Goal: Information Seeking & Learning: Learn about a topic

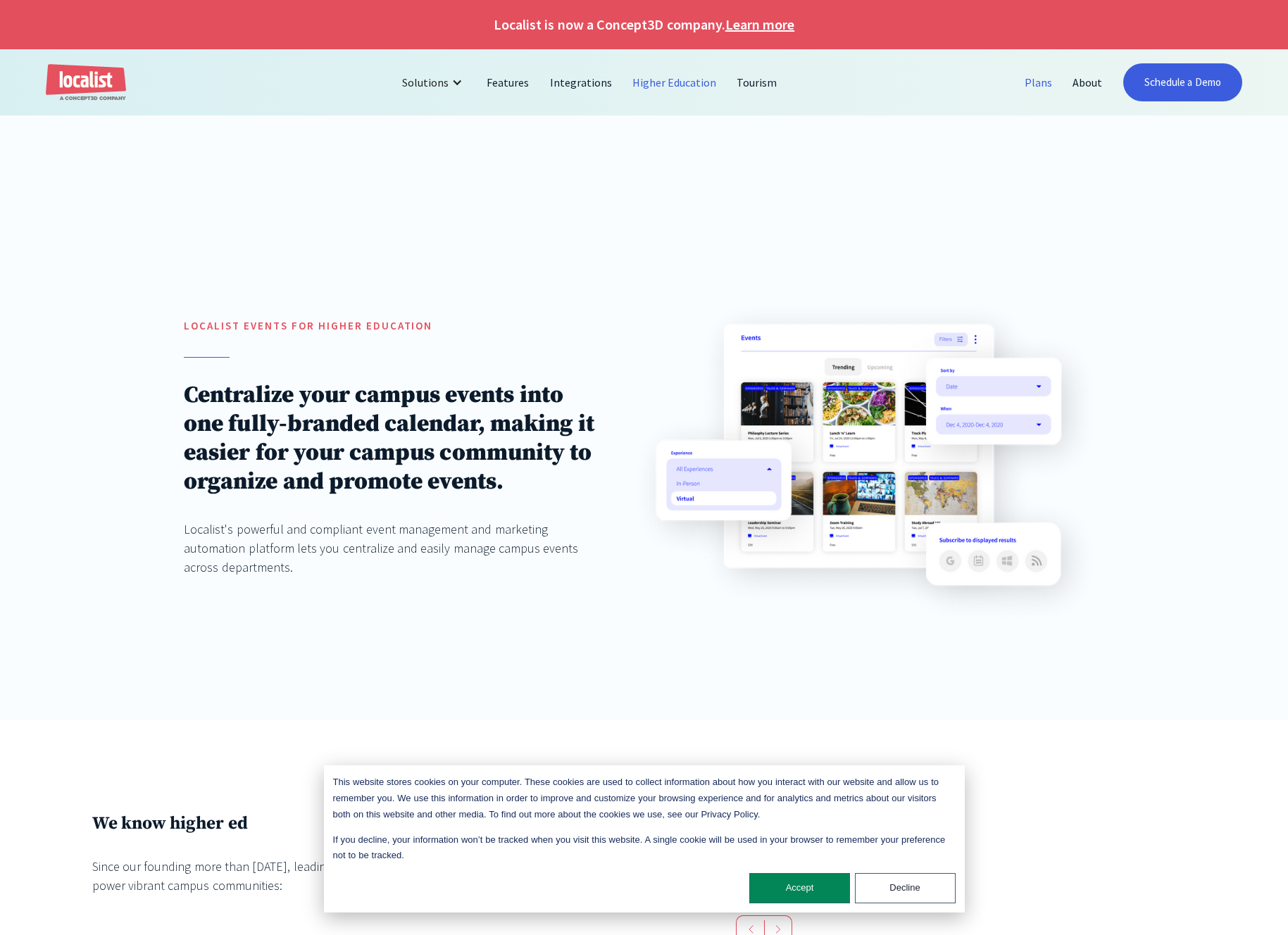
click at [1042, 78] on link "Plans" at bounding box center [1039, 82] width 48 height 34
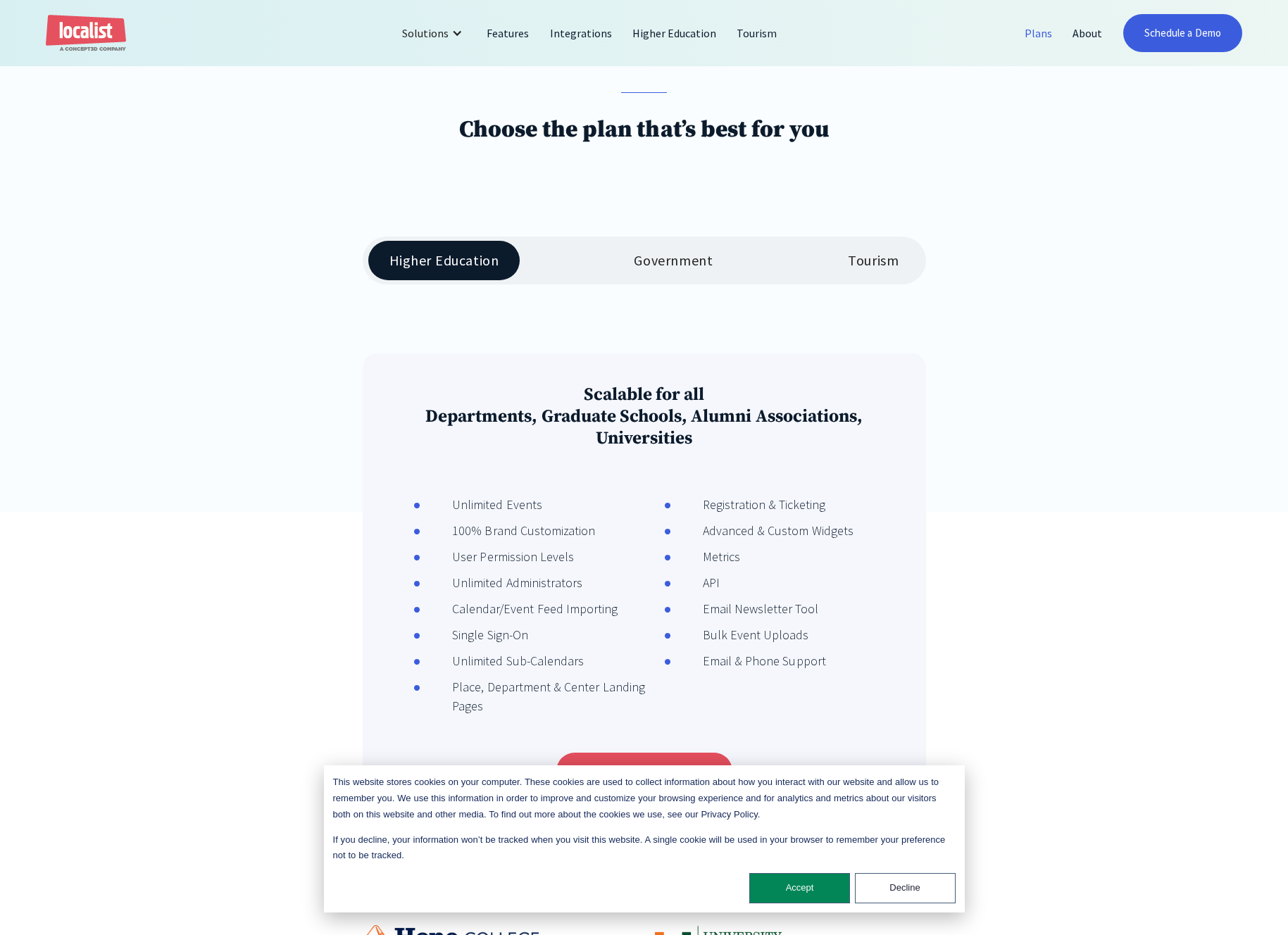
scroll to position [391, 0]
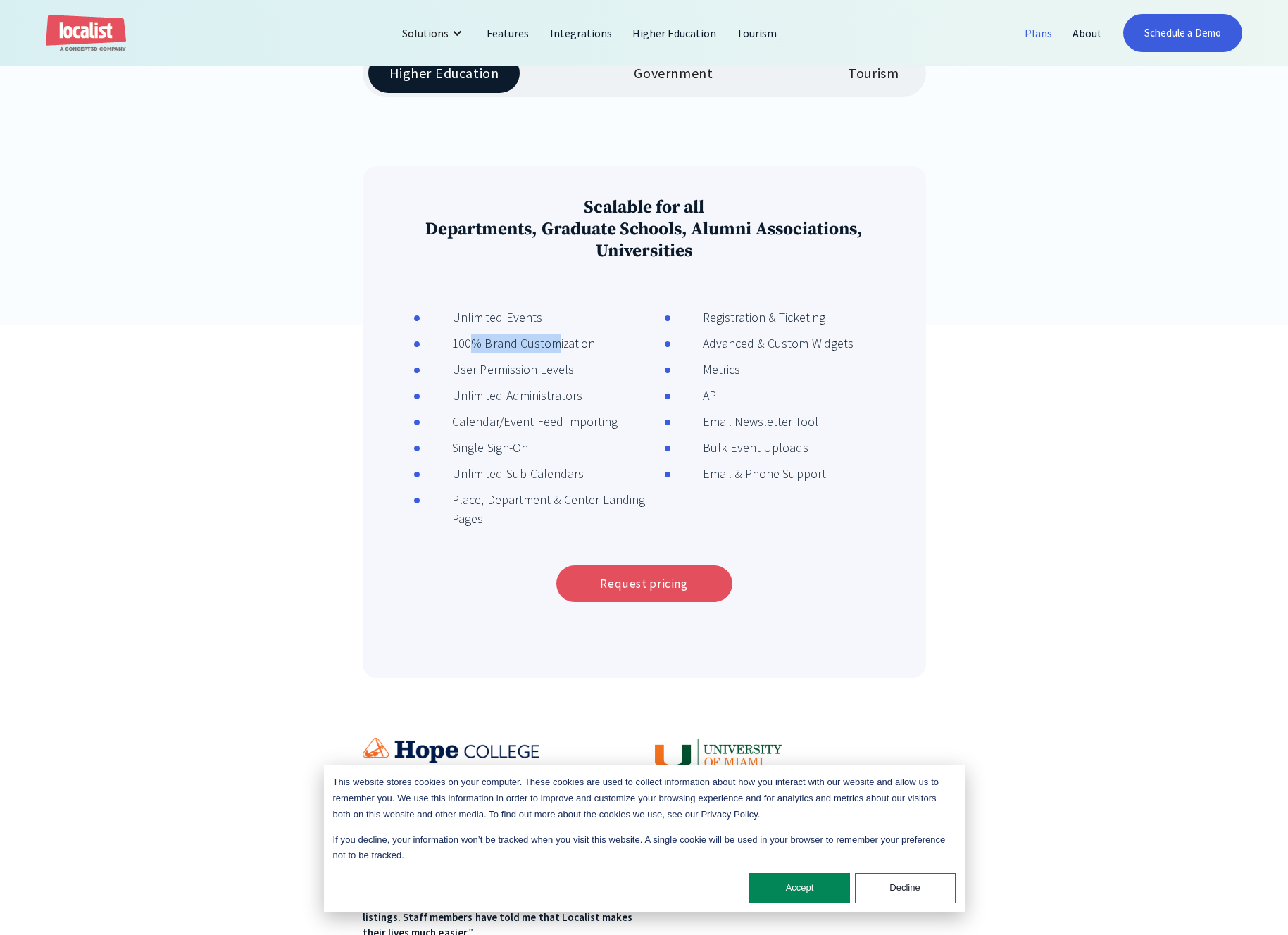
drag, startPoint x: 472, startPoint y: 344, endPoint x: 558, endPoint y: 344, distance: 86.0
click at [557, 344] on div "100% Brand Customization" at bounding box center [508, 343] width 175 height 19
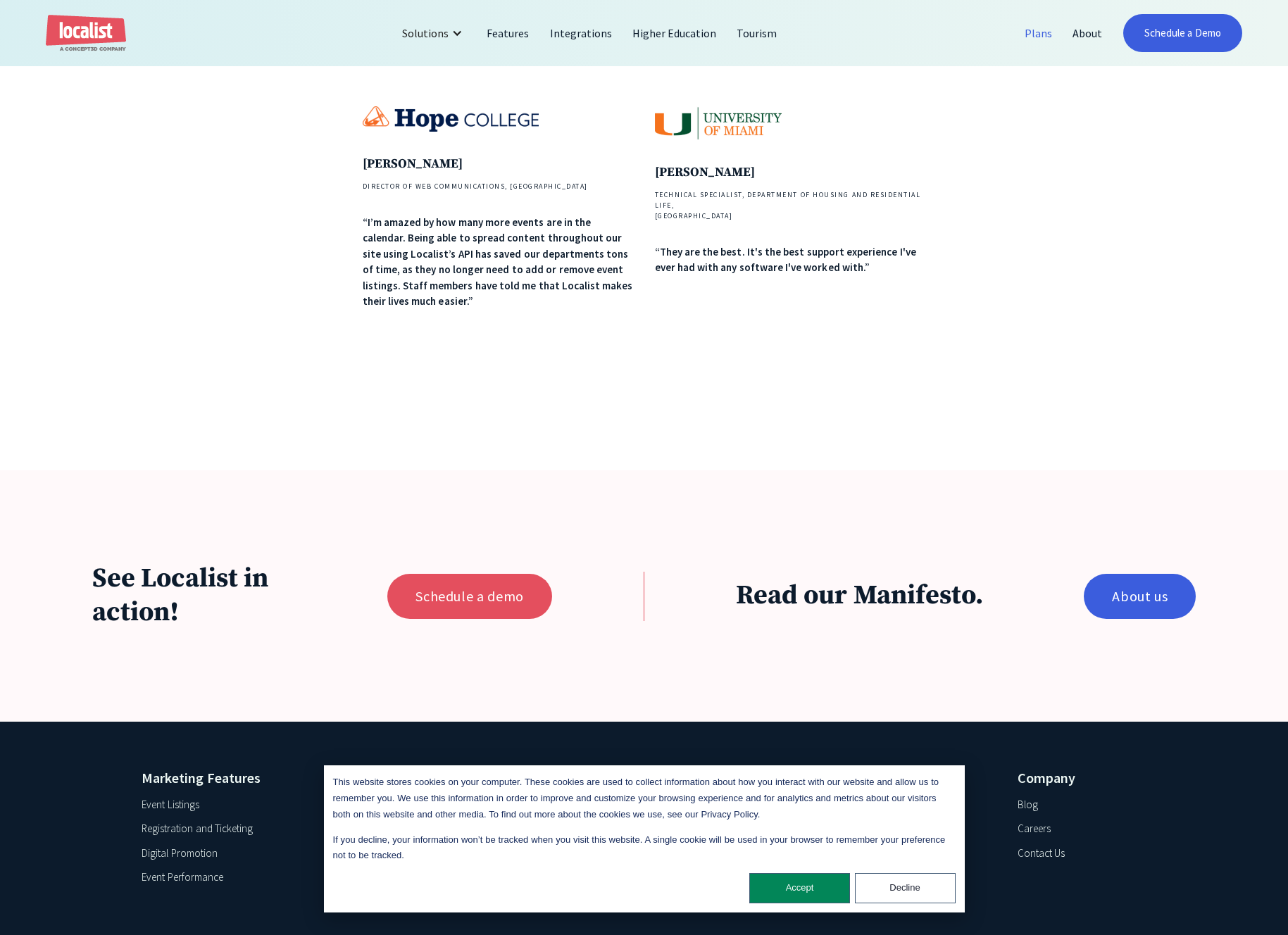
scroll to position [1200, 0]
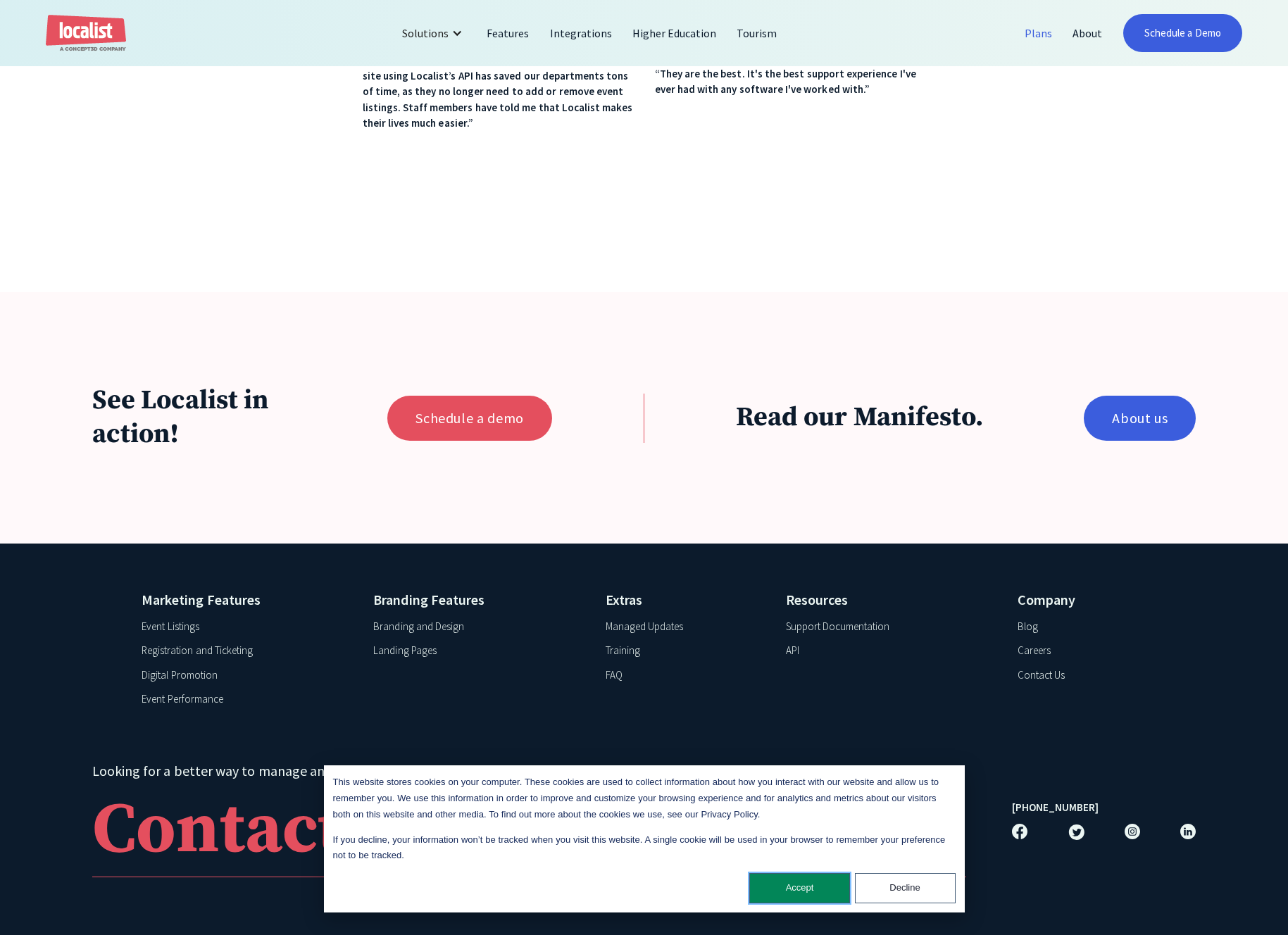
click at [806, 891] on button "Accept" at bounding box center [800, 888] width 101 height 31
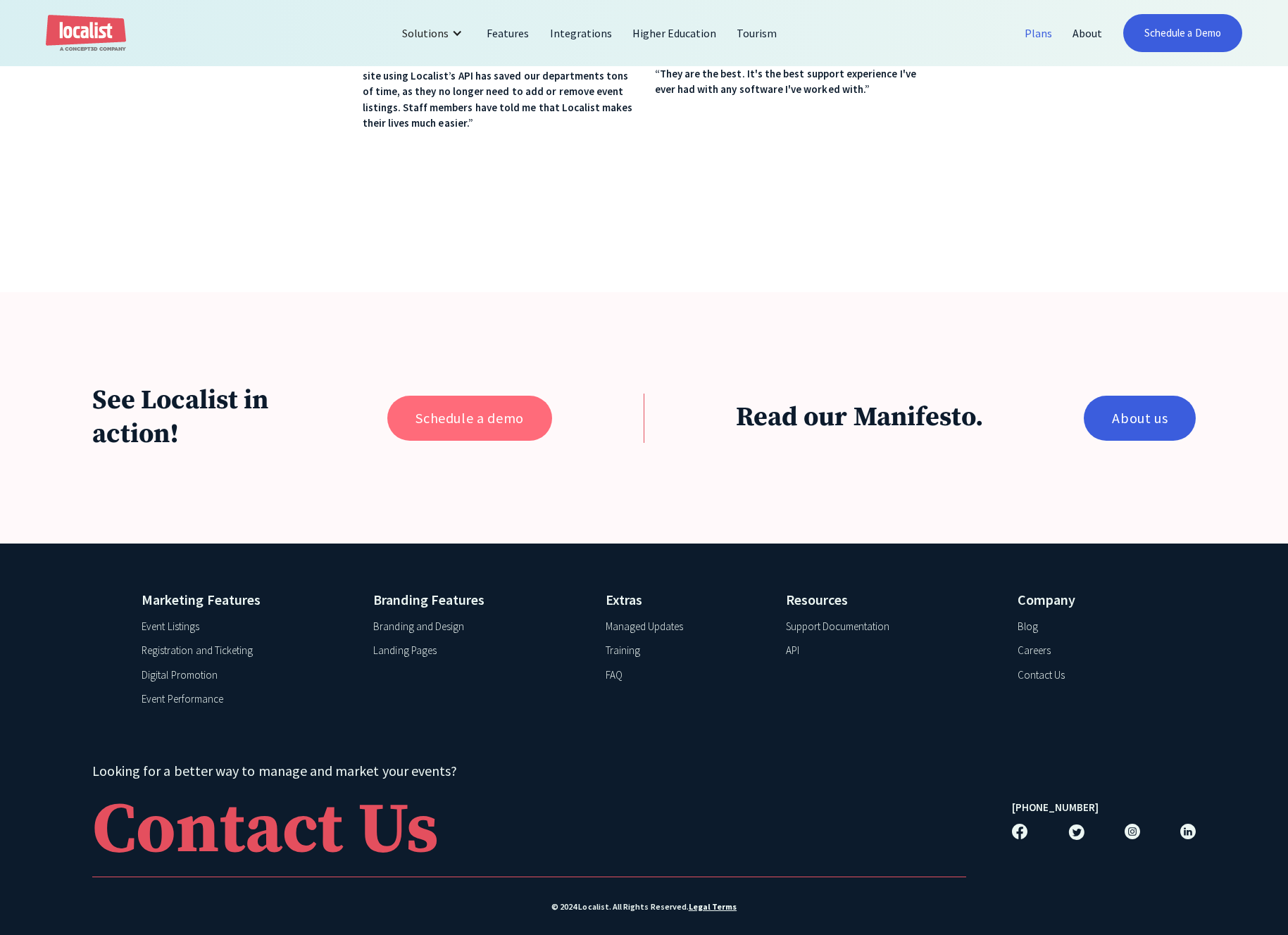
click at [468, 426] on link "Schedule a demo" at bounding box center [470, 417] width 165 height 45
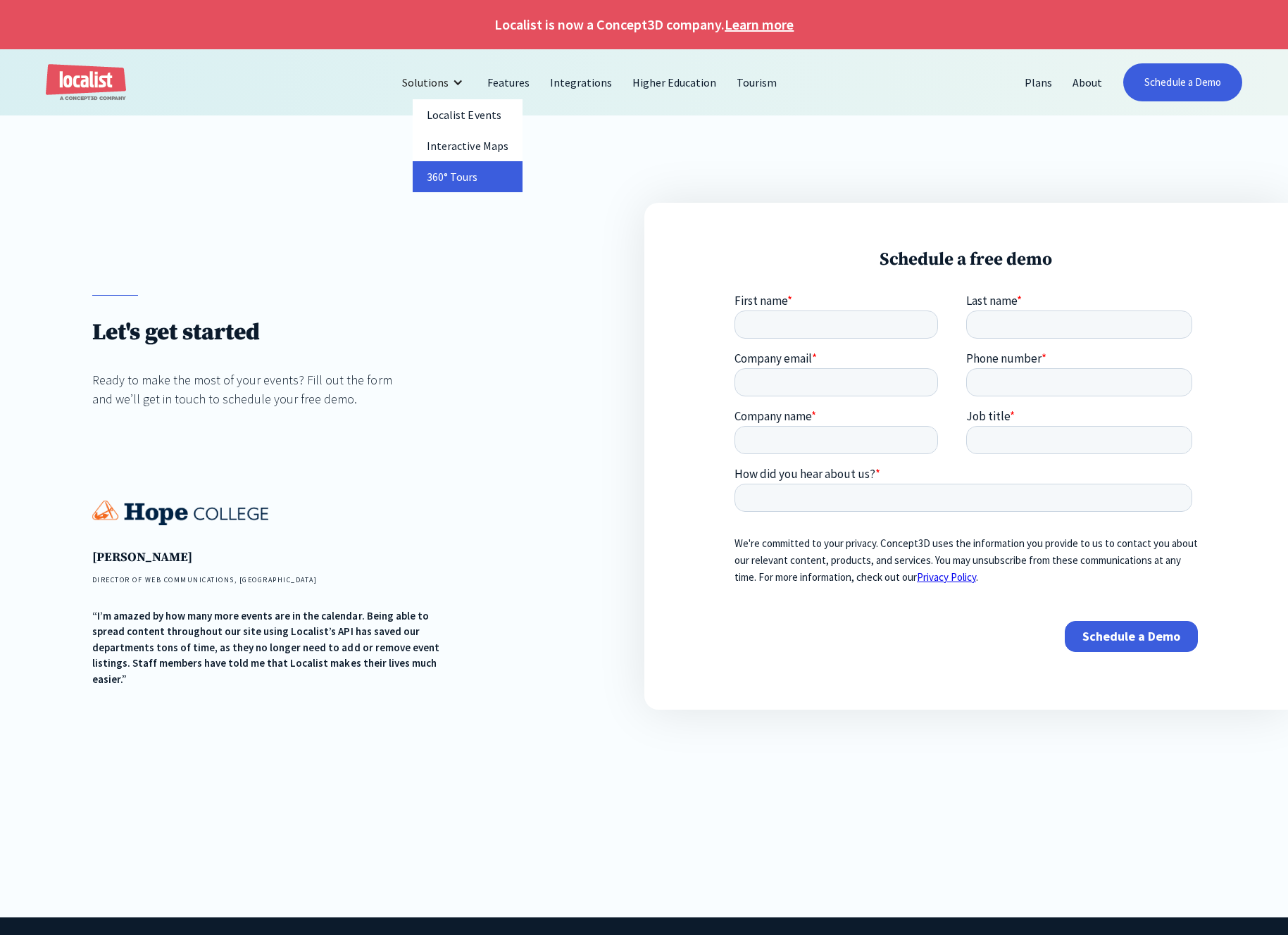
click at [455, 174] on link "360° Tours" at bounding box center [467, 176] width 109 height 31
click at [517, 84] on link "Features" at bounding box center [509, 82] width 62 height 34
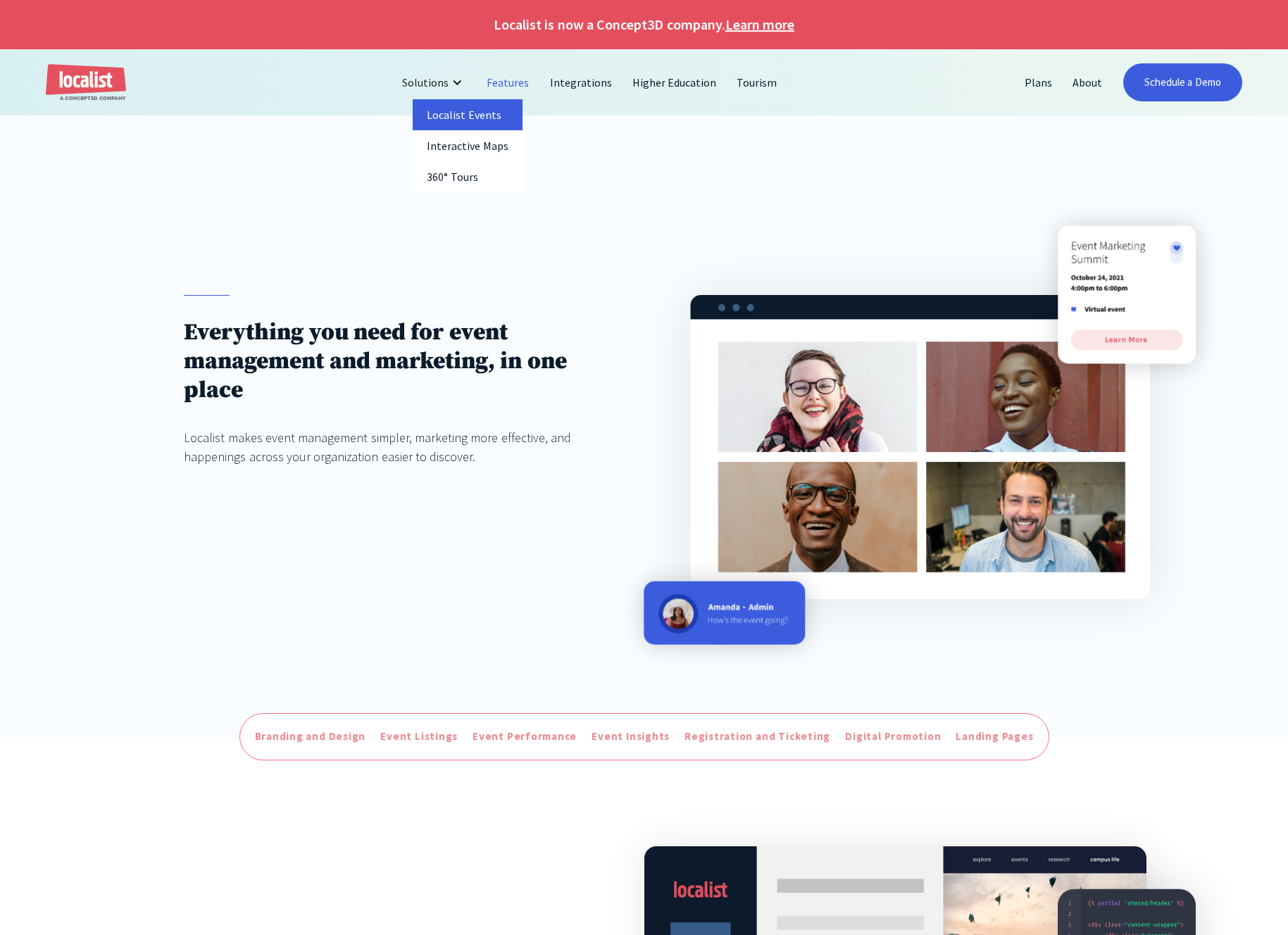
click at [464, 114] on link "Localist Events" at bounding box center [467, 114] width 110 height 31
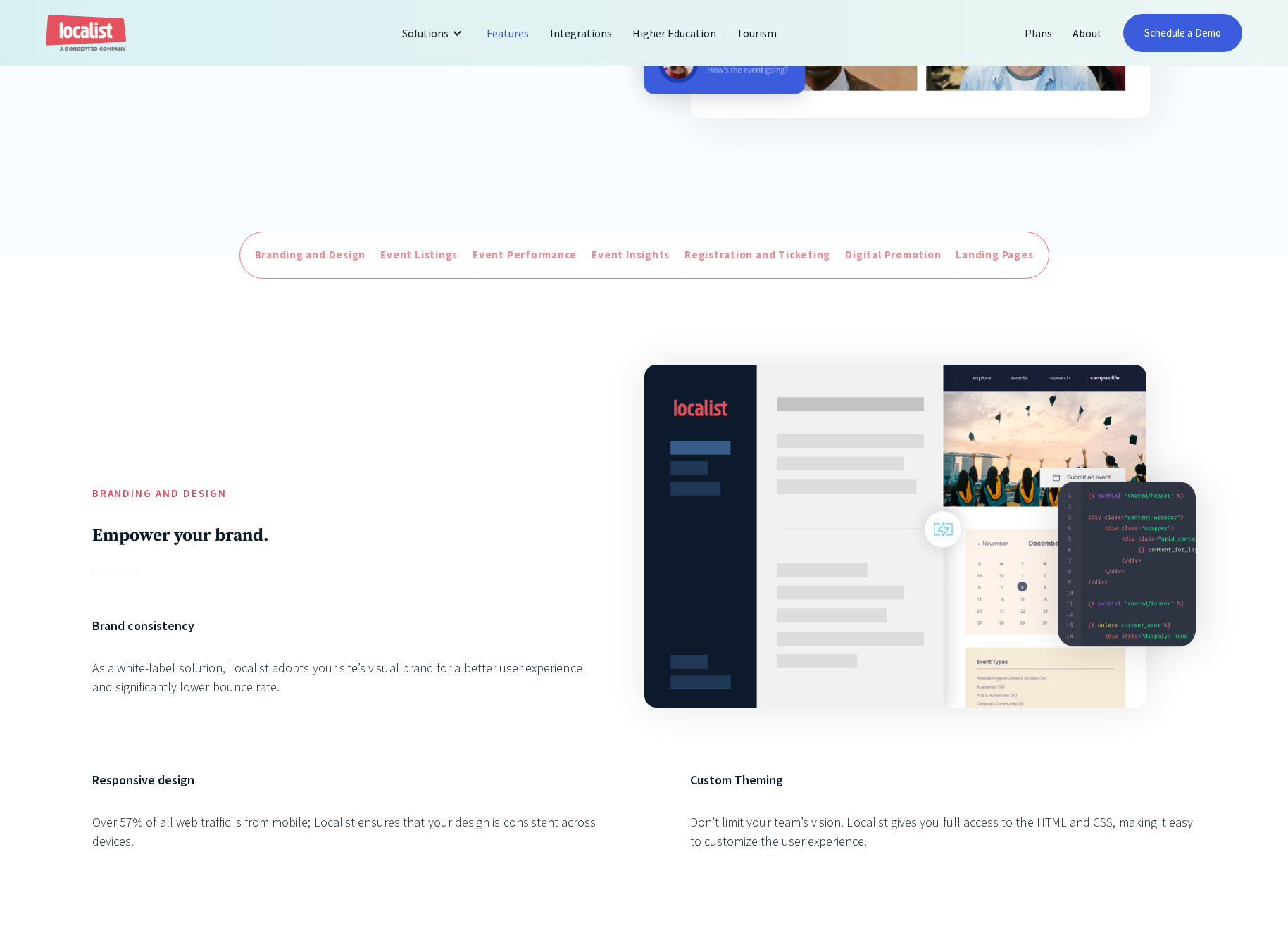
scroll to position [618, 0]
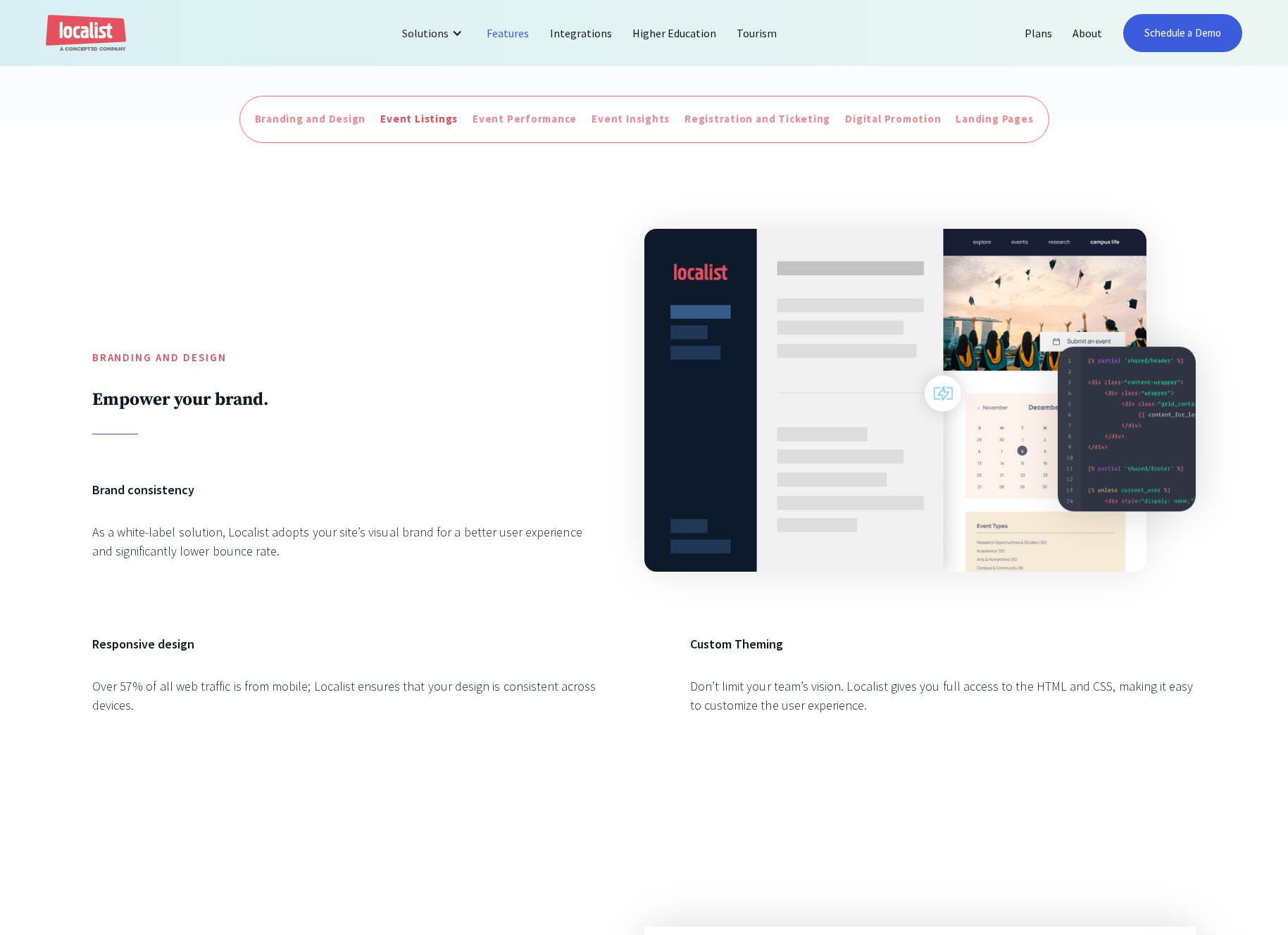
click at [422, 123] on div "Event Listings" at bounding box center [419, 119] width 77 height 16
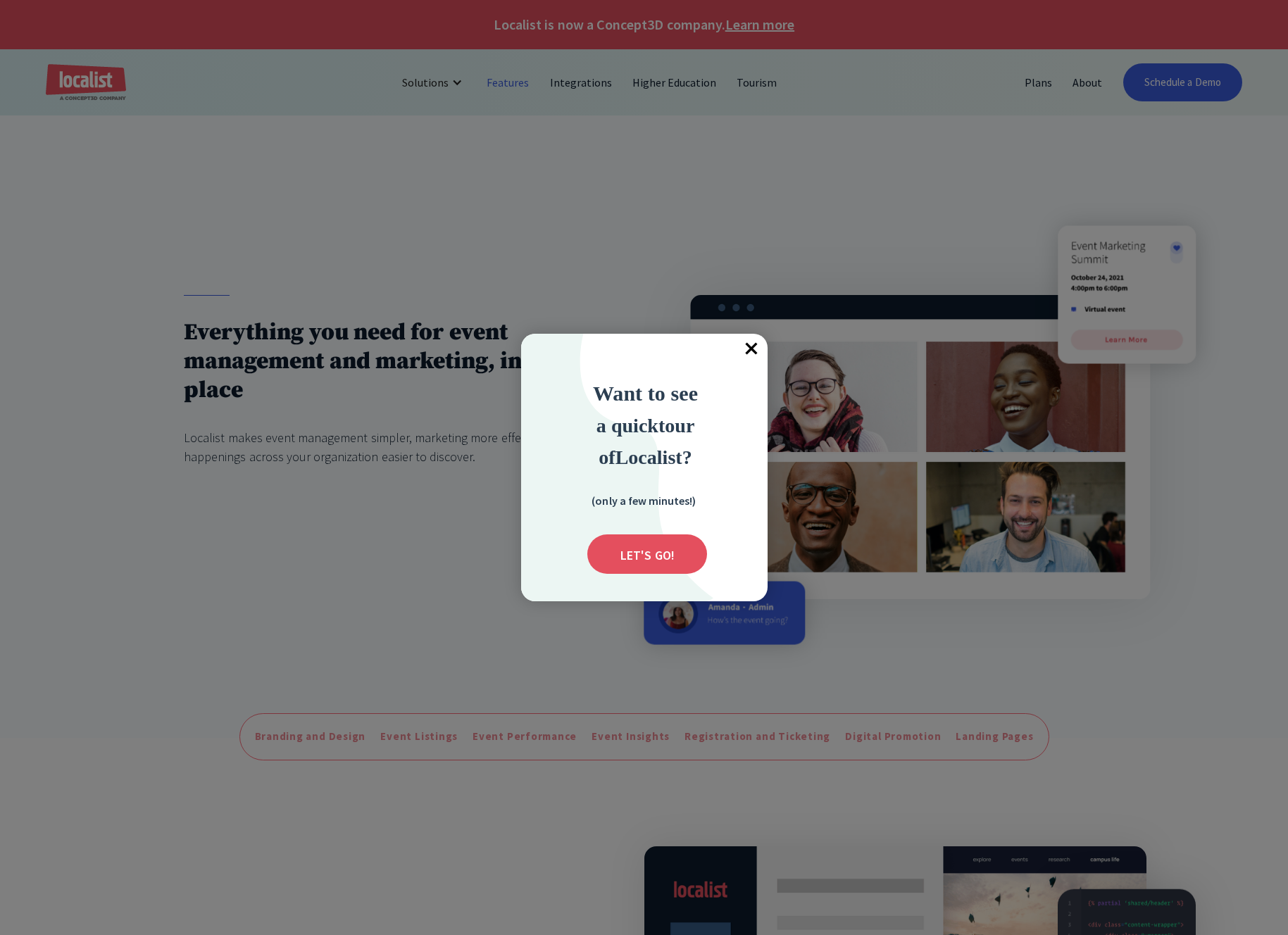
click at [752, 350] on span "×" at bounding box center [752, 349] width 31 height 31
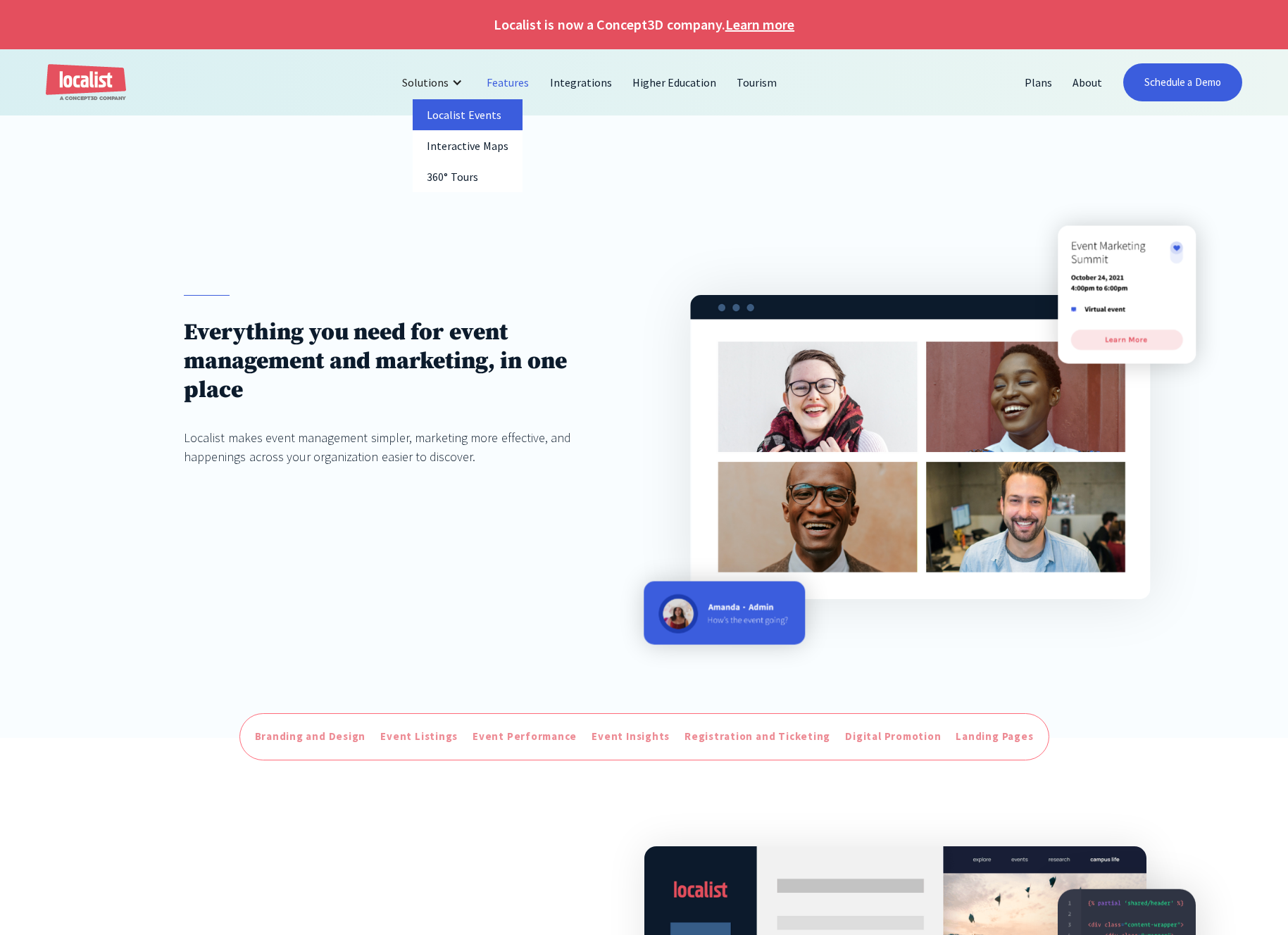
click at [455, 120] on link "Localist Events" at bounding box center [467, 114] width 110 height 31
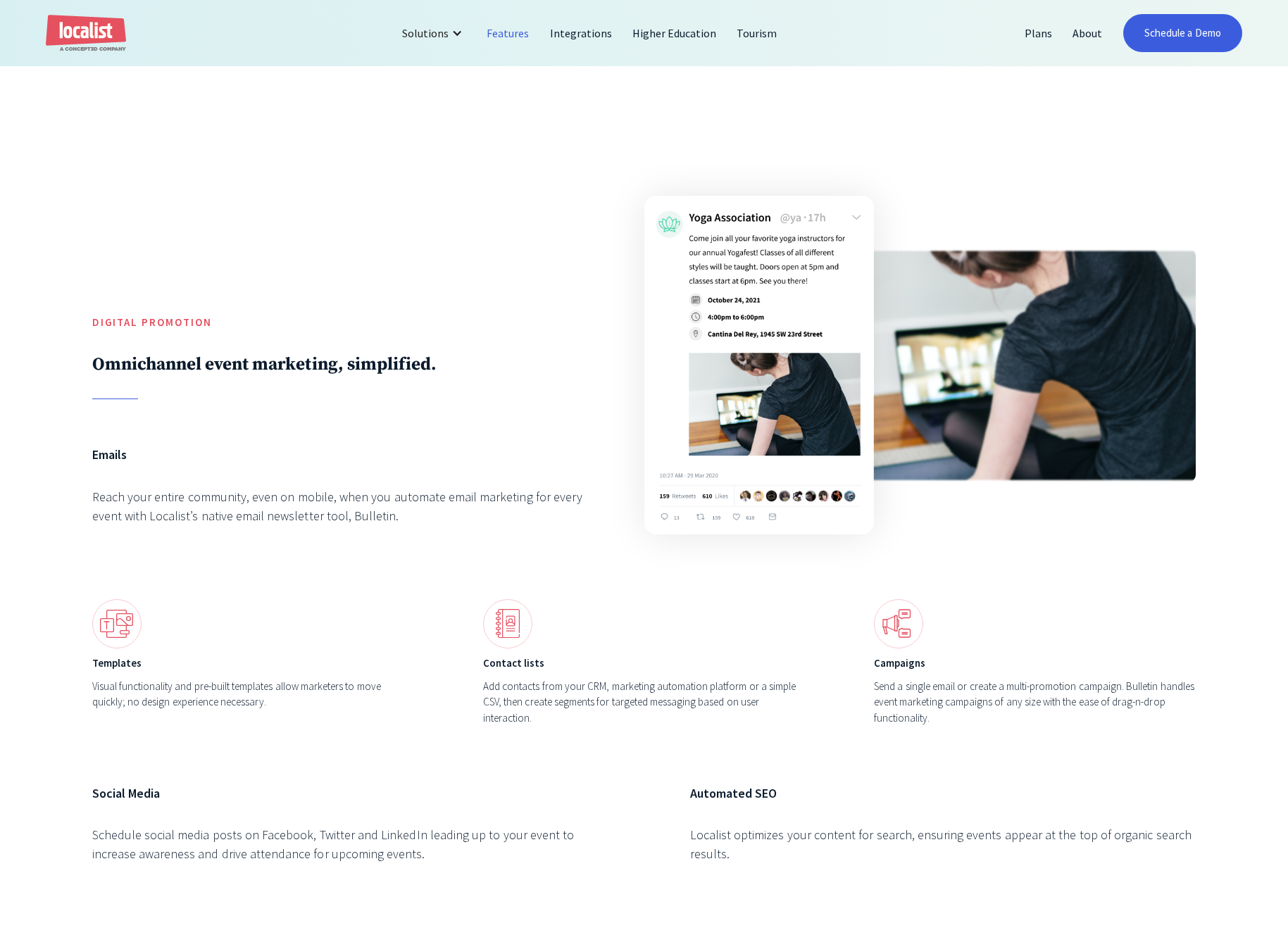
scroll to position [4257, 0]
